Goal: Information Seeking & Learning: Learn about a topic

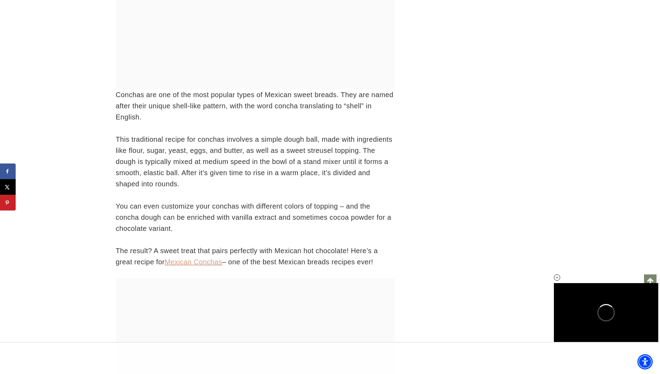
click at [199, 261] on link "Mexican Conchas" at bounding box center [193, 262] width 57 height 8
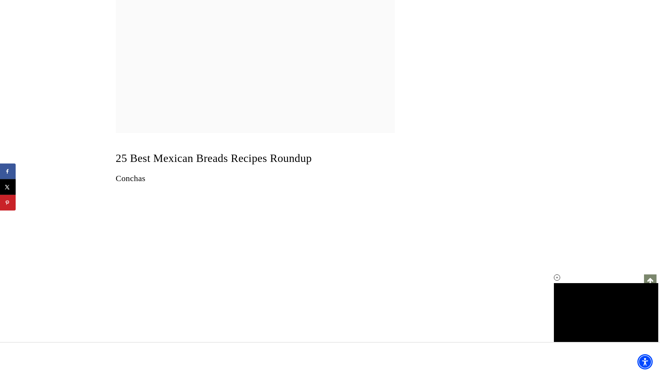
scroll to position [1357, 0]
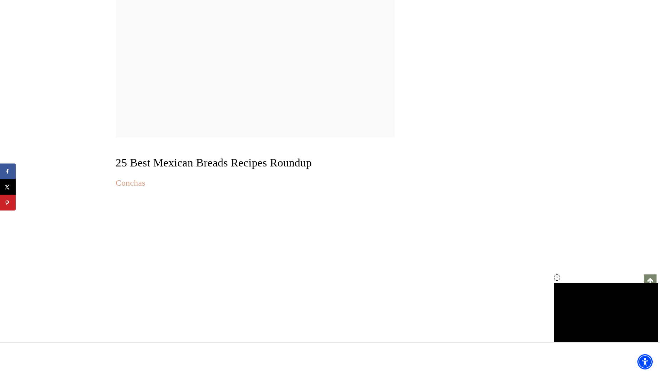
click at [130, 184] on link "Conchas" at bounding box center [131, 182] width 30 height 9
